Goal: Task Accomplishment & Management: Manage account settings

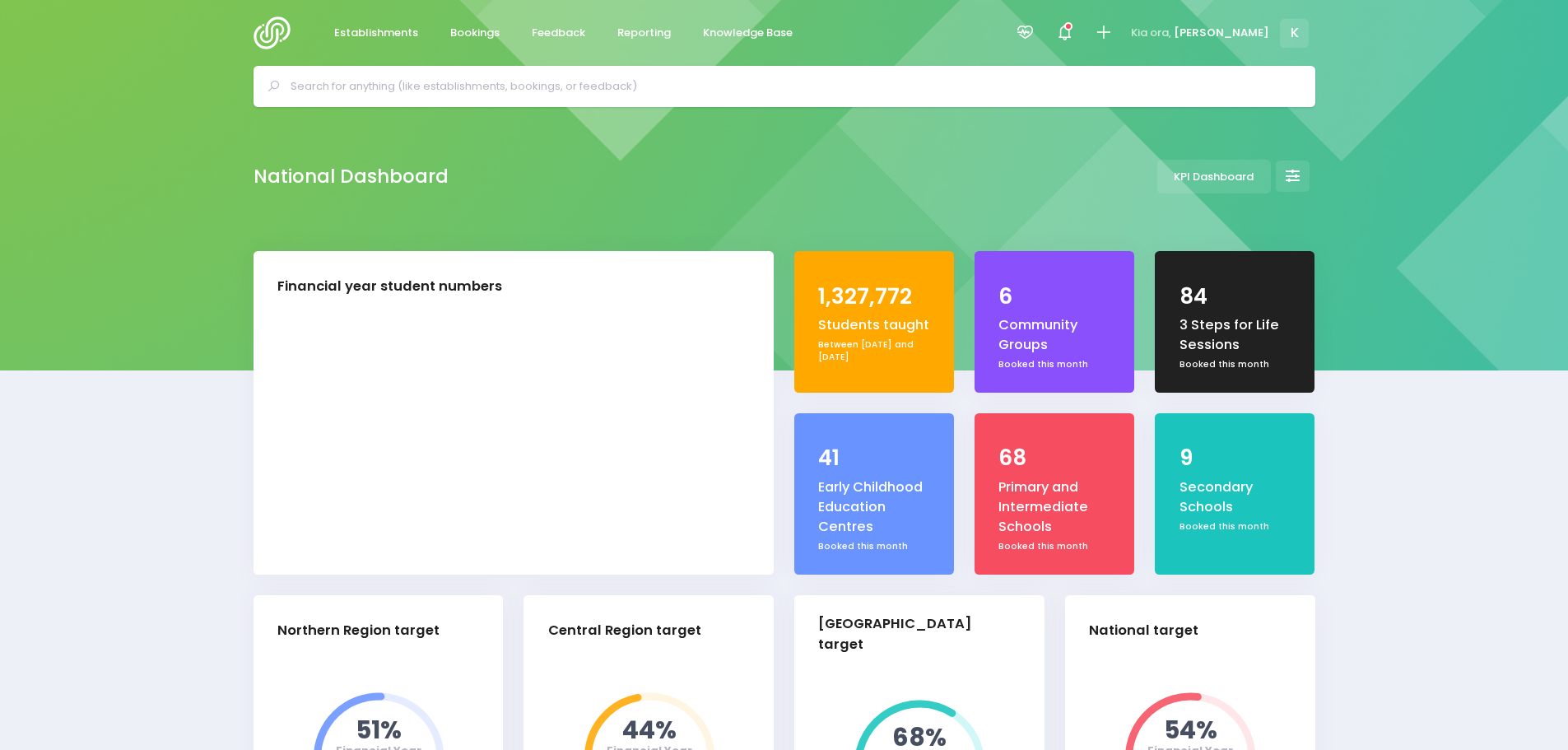
select select "5"
click at [686, 82] on input "text" at bounding box center [792, 86] width 1002 height 25
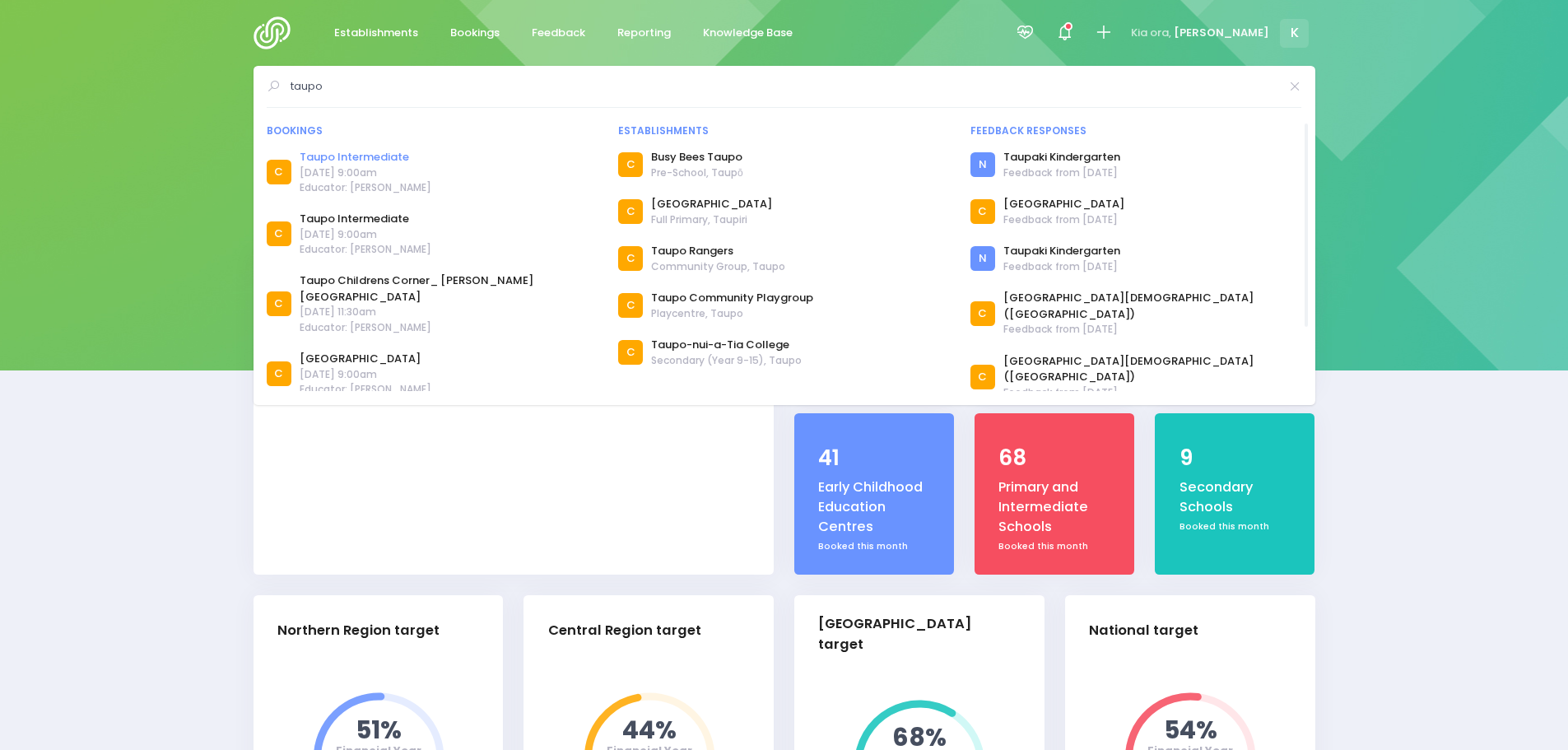
type input "taupo"
click at [391, 156] on link "Taupo Intermediate" at bounding box center [366, 157] width 132 height 16
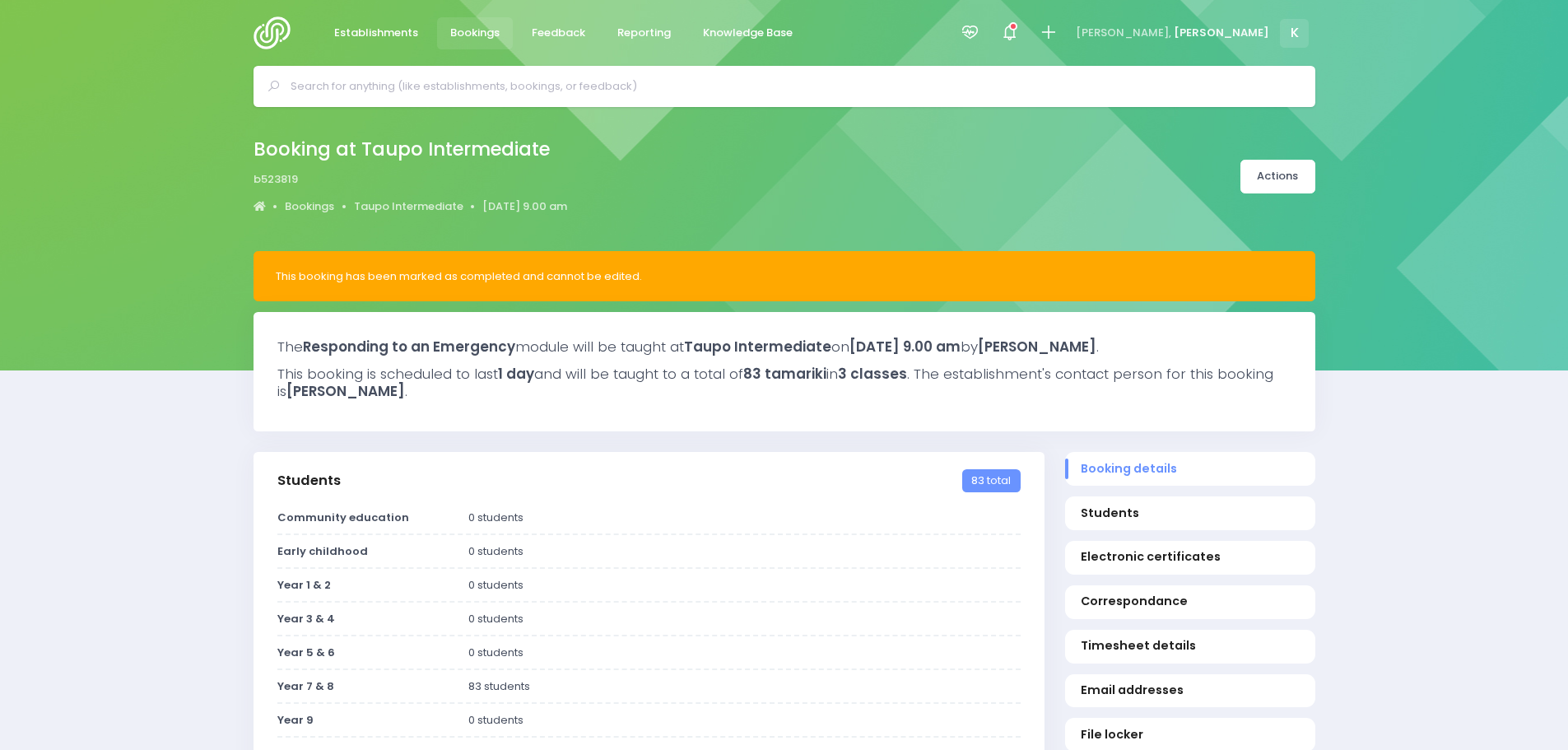
select select "5"
click at [1274, 182] on link "Actions" at bounding box center [1278, 176] width 75 height 34
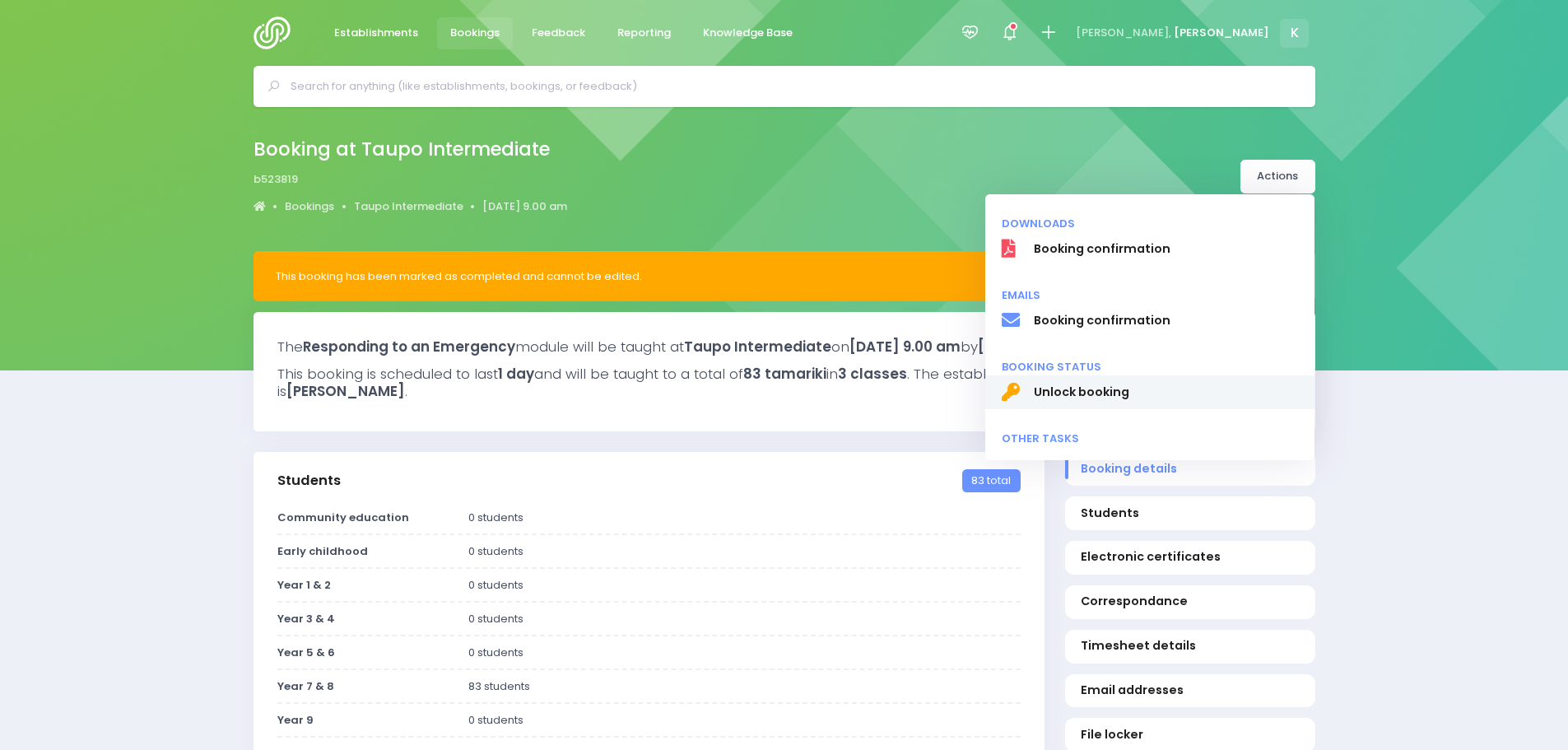
click at [1082, 402] on link "Unlock booking" at bounding box center [1150, 393] width 329 height 34
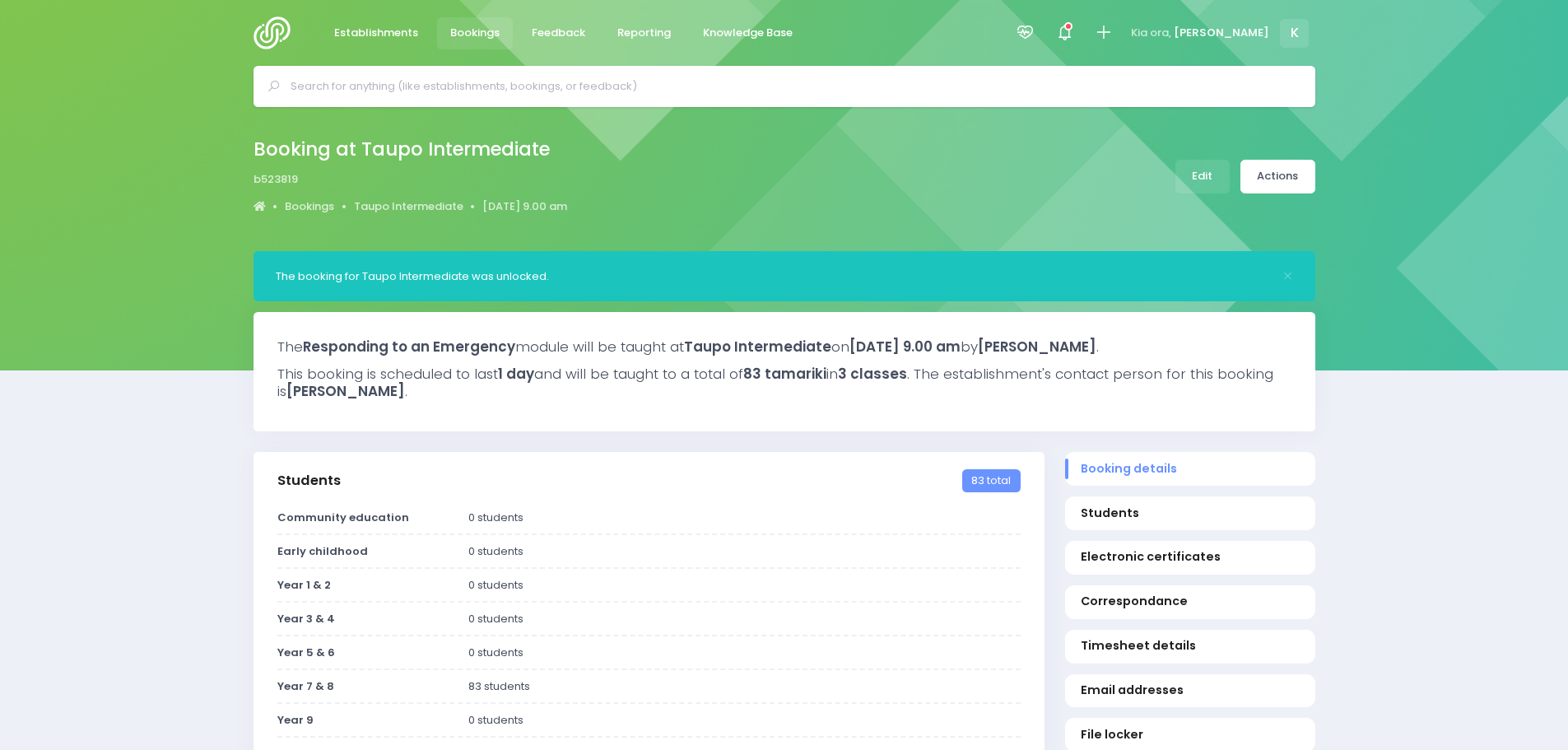
select select "5"
click at [657, 177] on div "Booking at Taupo Intermediate b523819 Bookings Taupo Intermediate 21 August 202…" at bounding box center [784, 176] width 1103 height 86
click at [596, 81] on input "text" at bounding box center [792, 86] width 1002 height 25
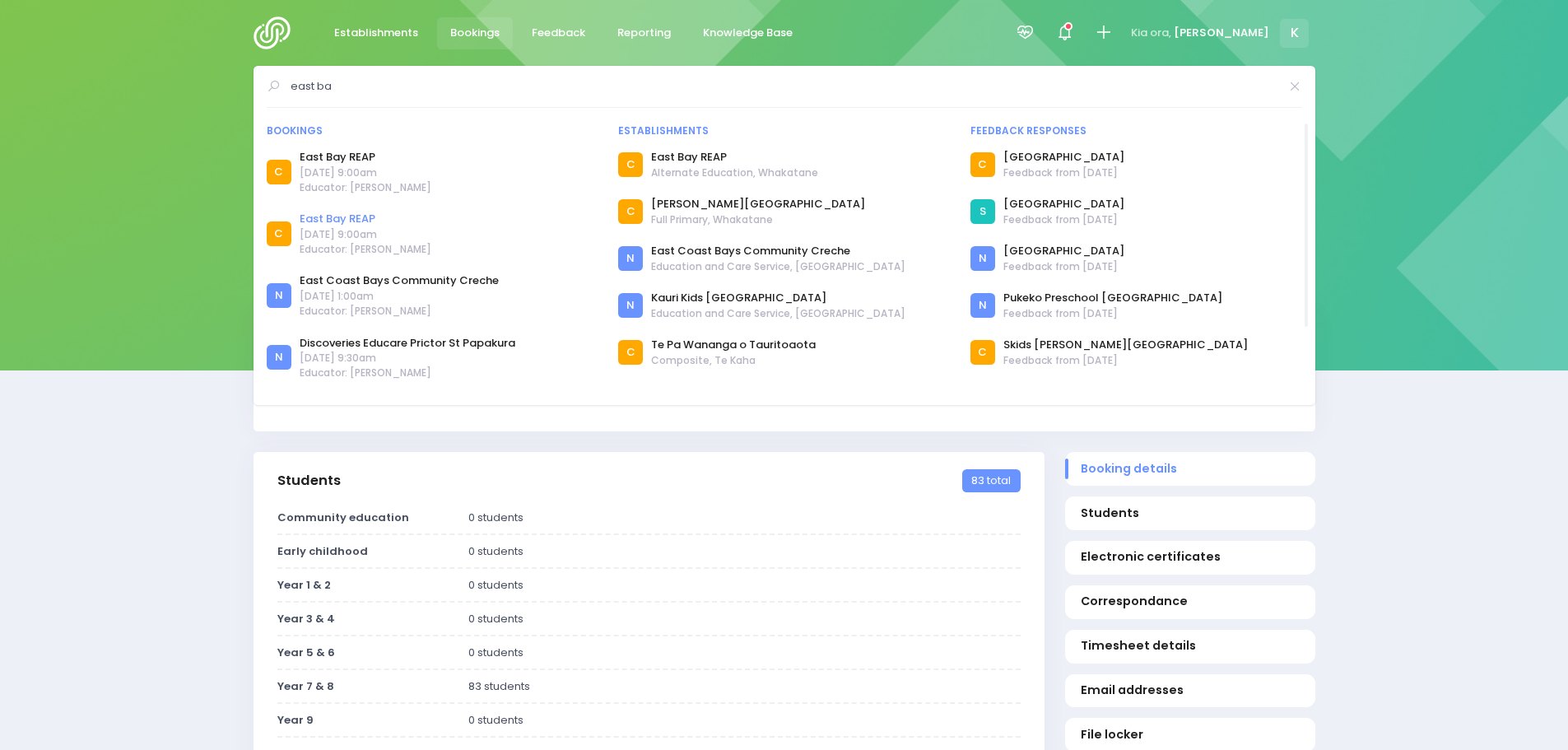
type input "east ba"
click at [333, 219] on link "East Bay REAP" at bounding box center [366, 218] width 132 height 16
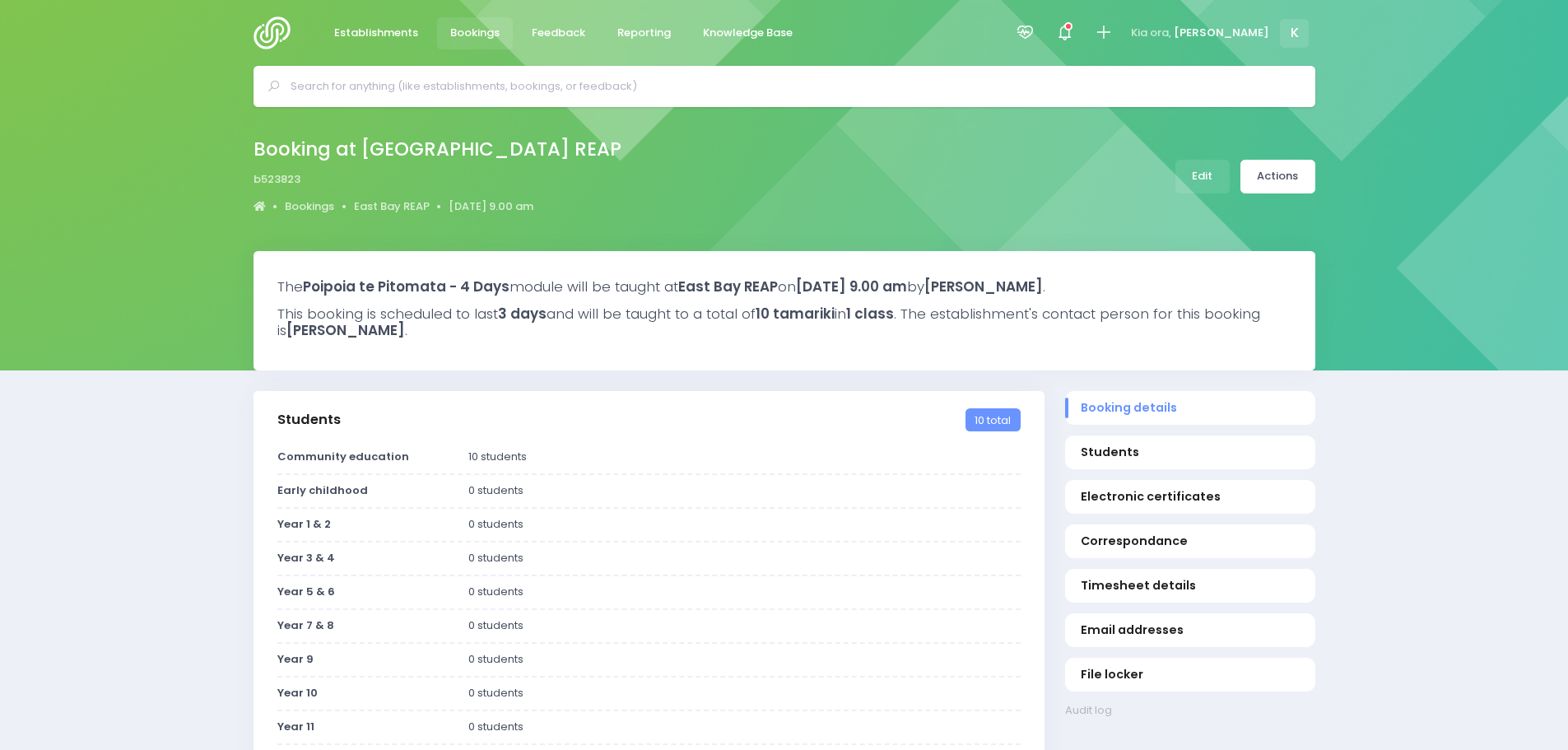
select select "5"
click at [1275, 185] on link "Actions" at bounding box center [1278, 176] width 75 height 34
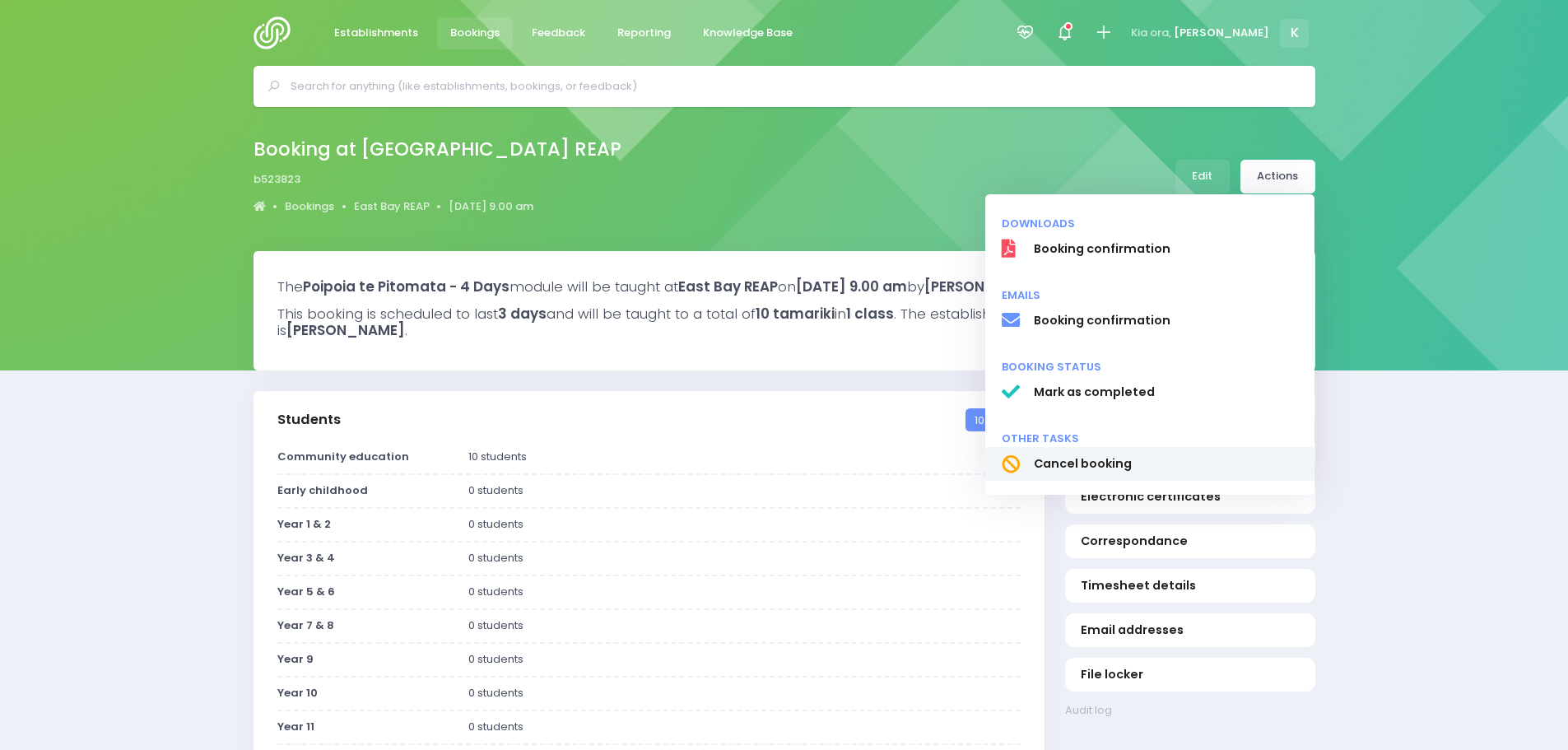
click at [1111, 458] on span "Cancel booking" at bounding box center [1165, 465] width 265 height 17
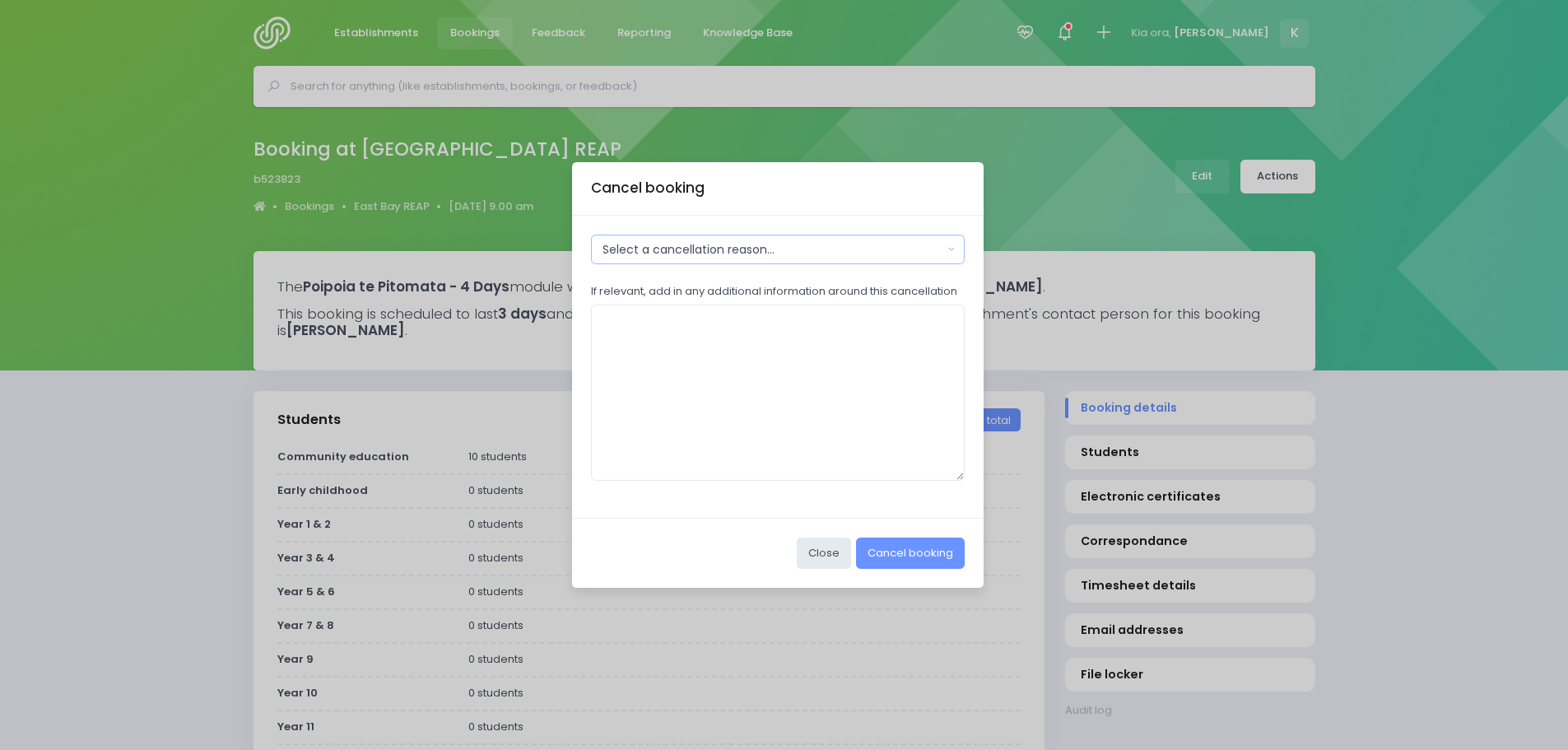
click at [625, 255] on div "Select a cancellation reason..." at bounding box center [773, 250] width 341 height 17
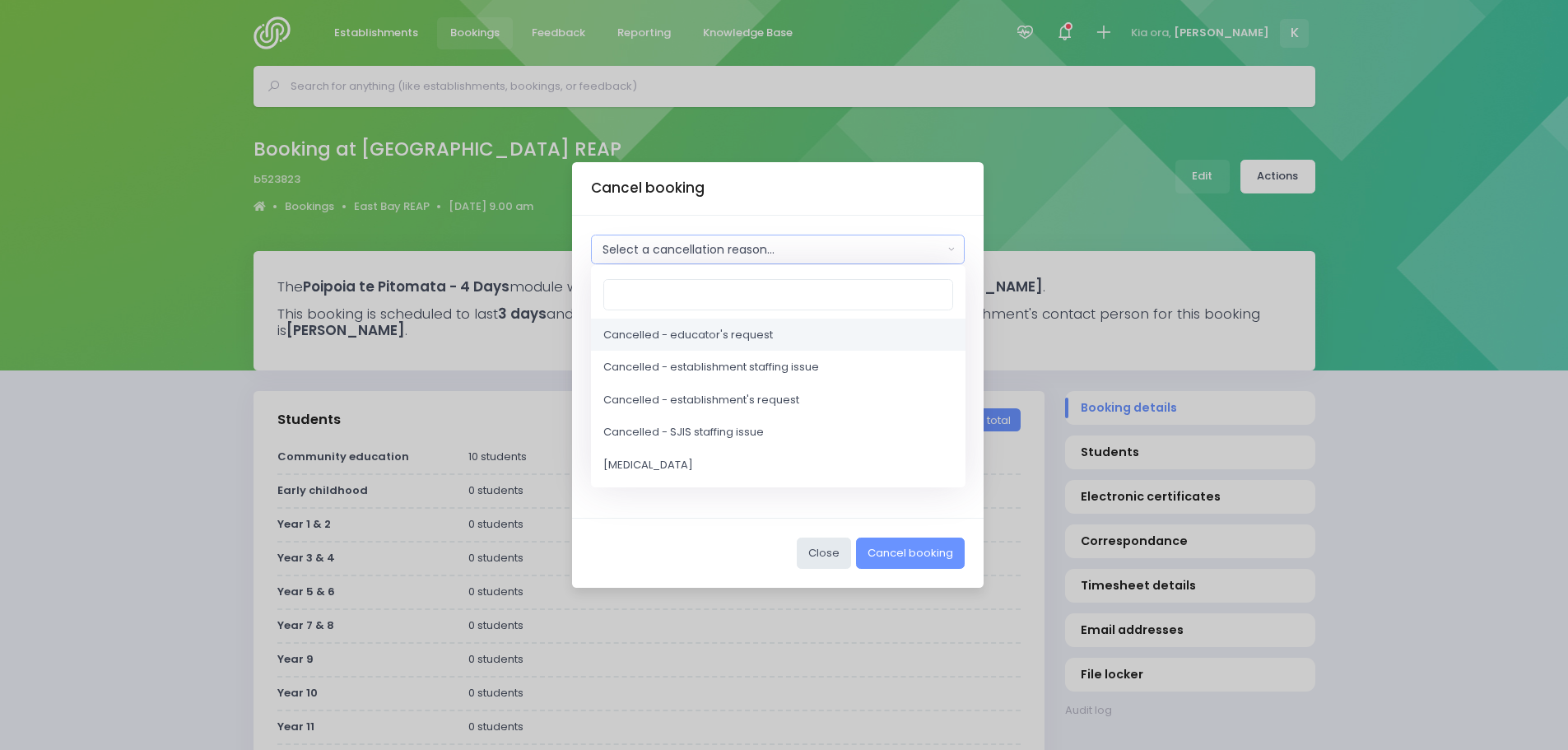
click at [631, 337] on span "Cancelled - educator's request" at bounding box center [687, 334] width 169 height 16
select select "2"
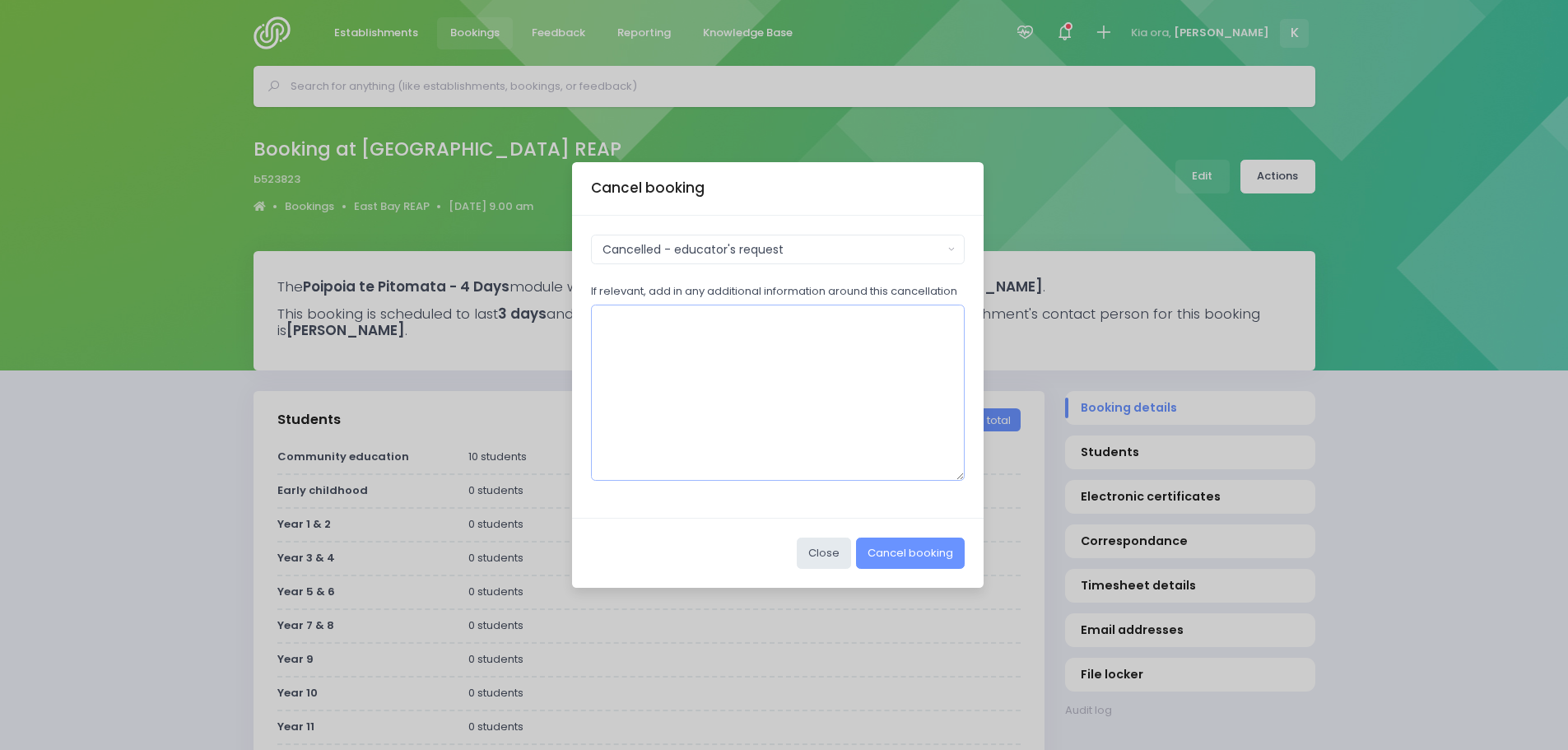
click at [637, 383] on textarea "If relevant, add in any additional information around this cancellation" at bounding box center [777, 393] width 374 height 176
click at [761, 348] on textarea "If relevant, add in any additional information around this cancellation" at bounding box center [777, 393] width 374 height 176
paste textarea "Can you also deleted the EastBay REAP PTP from my Evolve bookings as this is th…"
click at [843, 335] on textarea "Can you also deleted the EastBay REAP PTP from my Evolve bookings as this is th…" at bounding box center [777, 393] width 374 height 176
click at [848, 338] on textarea "Can you also deleted the EastBay REAP PTP from my Evolve bookings as this is th…" at bounding box center [777, 393] width 374 height 176
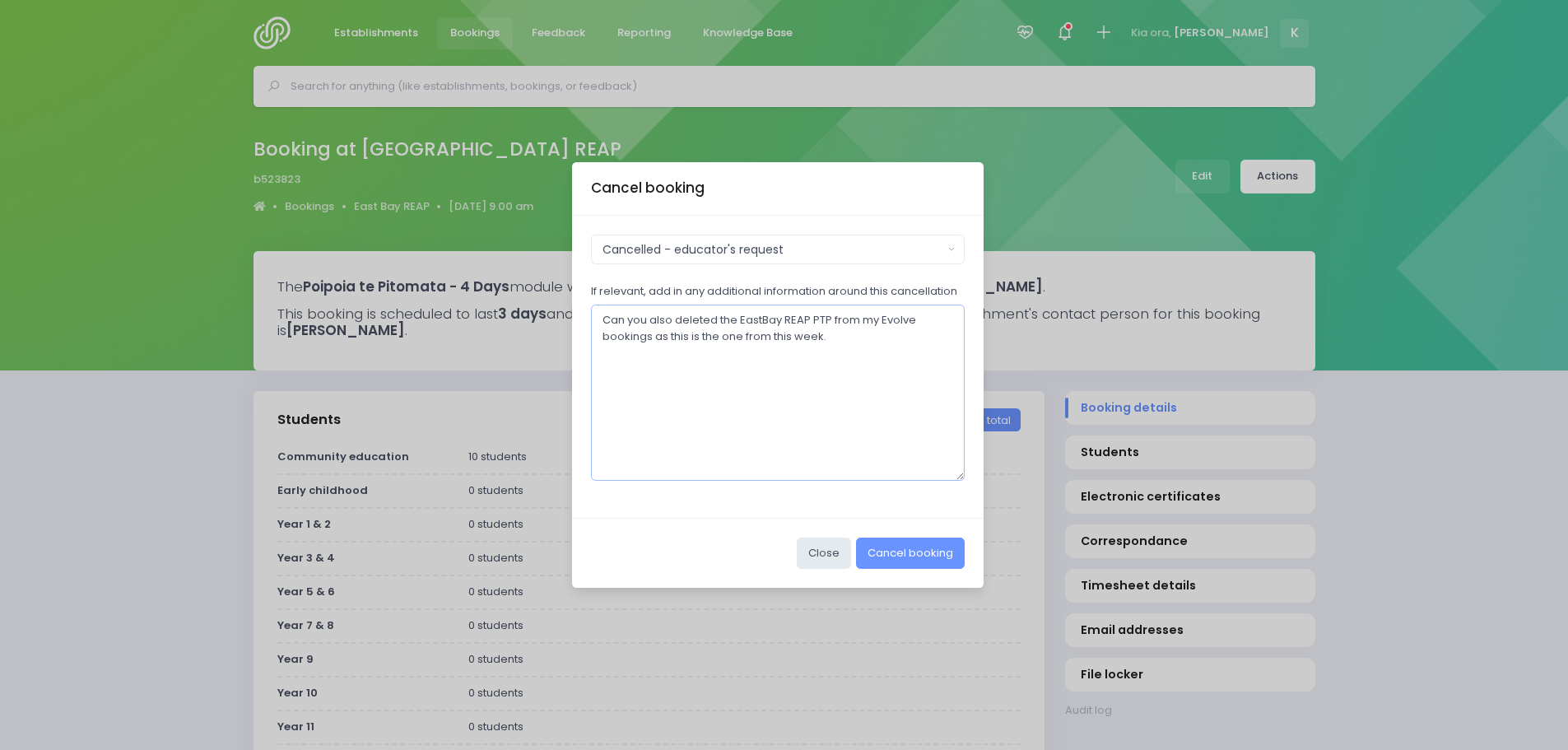
click at [863, 339] on textarea "Can you also deleted the EastBay REAP PTP from my Evolve bookings as this is th…" at bounding box center [777, 393] width 374 height 176
type textarea "Can you also deleted the EastBay REAP PTP from my Evolve bookings as this is th…"
click at [919, 545] on button "Cancel booking" at bounding box center [910, 554] width 109 height 32
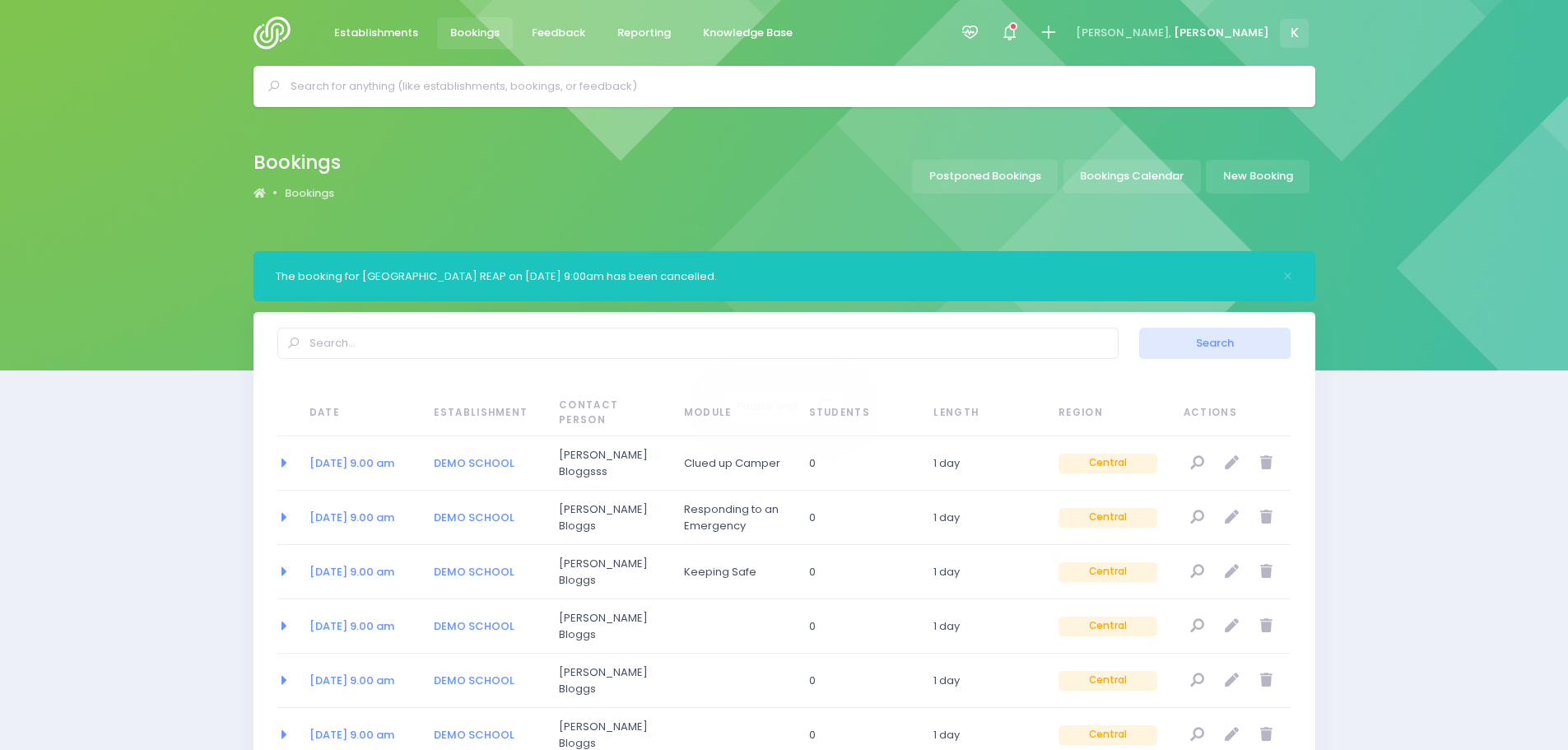
select select "20"
type input "r"
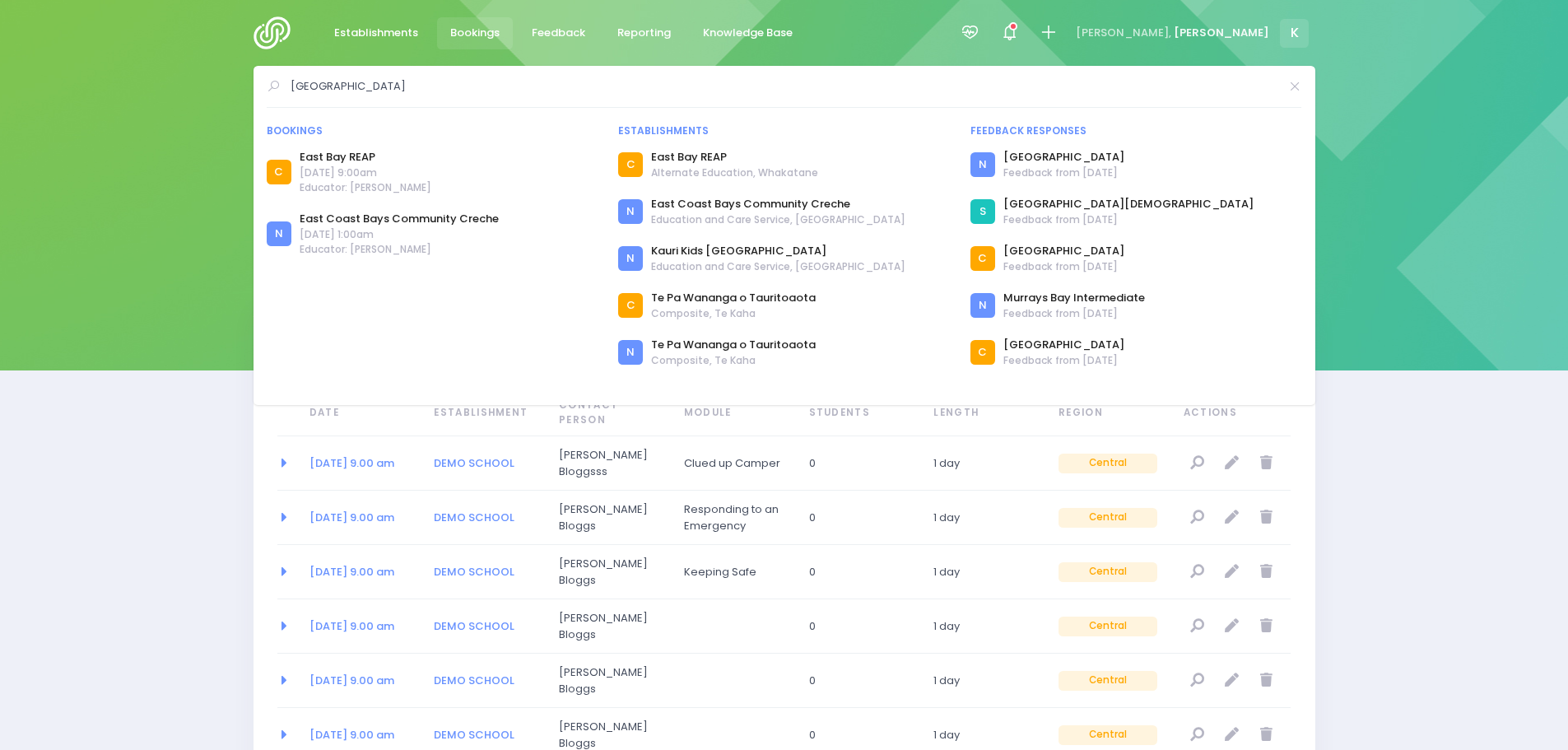
type input "[GEOGRAPHIC_DATA]"
